Goal: Communication & Community: Answer question/provide support

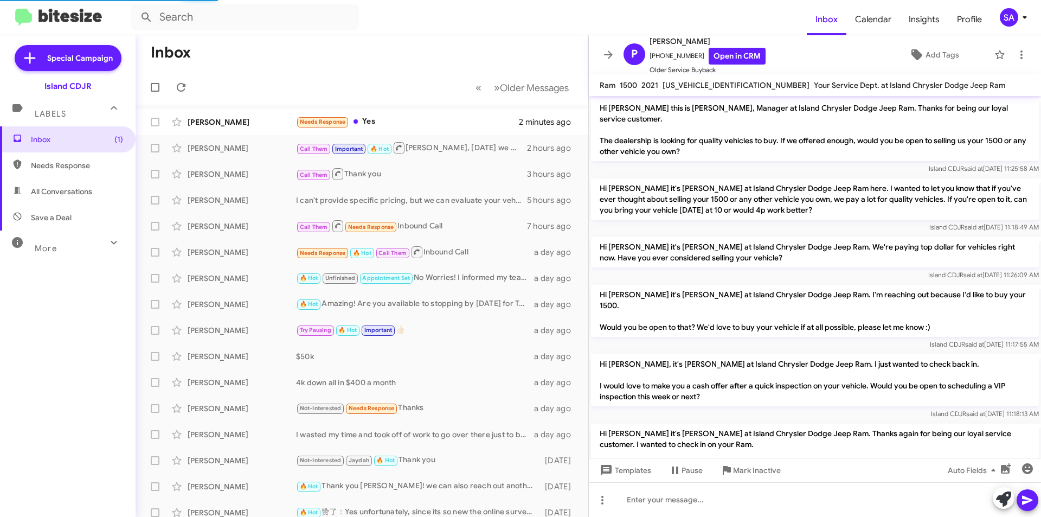
scroll to position [515, 0]
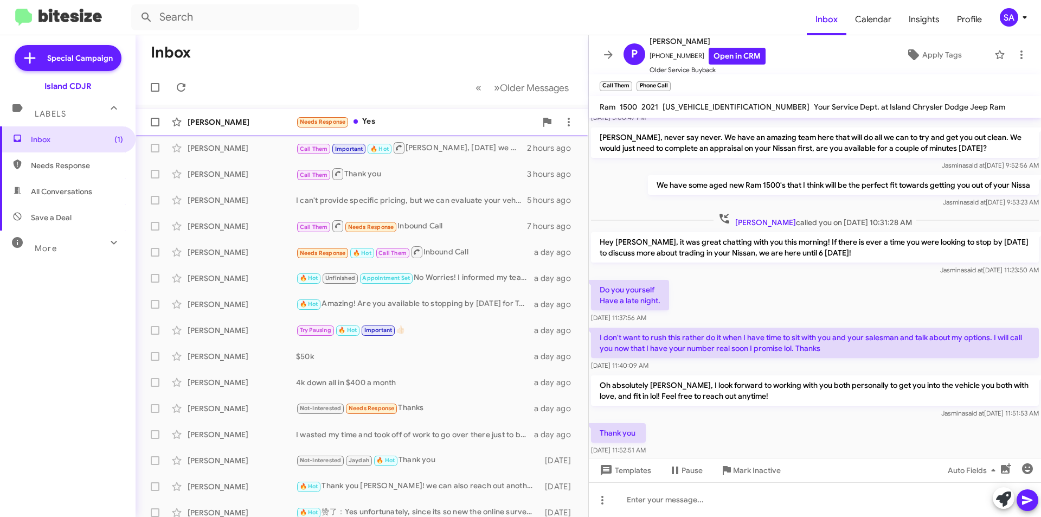
click at [198, 125] on div "[PERSON_NAME]" at bounding box center [242, 122] width 108 height 11
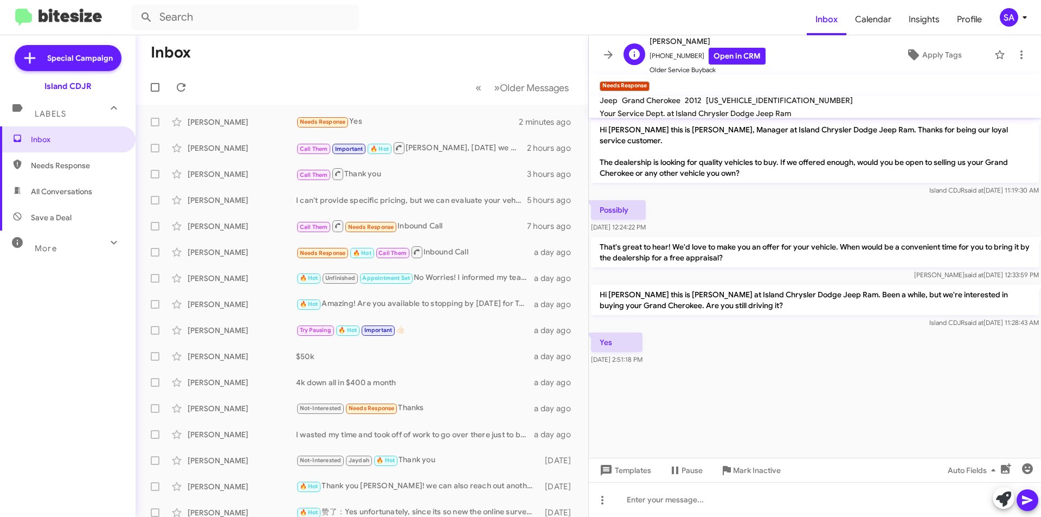
click at [680, 57] on span "[PHONE_NUMBER] Open in CRM" at bounding box center [707, 56] width 116 height 17
copy span "13474663335"
click at [651, 495] on div at bounding box center [815, 499] width 452 height 35
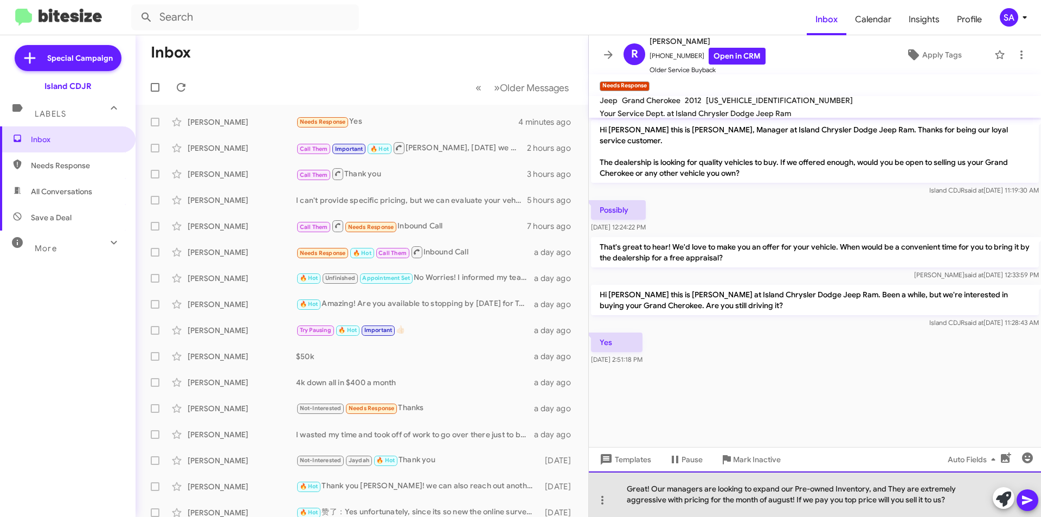
click at [844, 500] on div "Great! Our managers are looking to expand our Pre-owned Inventory, and They are…" at bounding box center [815, 494] width 452 height 46
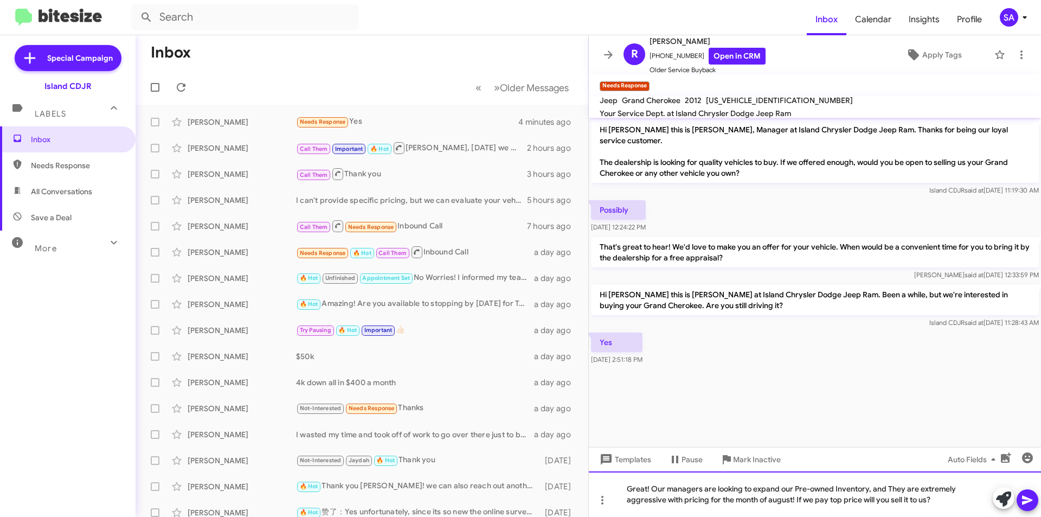
click at [864, 500] on div "Great! Our managers are looking to expand our Pre-owned Inventory, and They are…" at bounding box center [815, 494] width 452 height 46
click at [1029, 502] on icon at bounding box center [1027, 499] width 13 height 13
